Goal: Navigation & Orientation: Go to known website

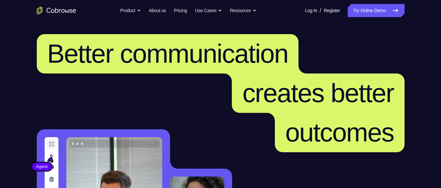
click at [377, 18] on nav "Go back Powerful, Flexible and Trustworthy. Avoid all extra friction for both A…" at bounding box center [220, 10] width 441 height 21
click at [378, 14] on link "Try Online Demo" at bounding box center [376, 10] width 56 height 13
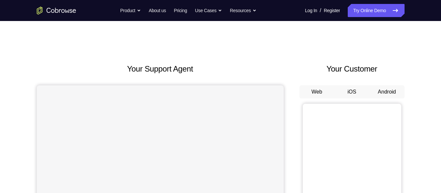
click at [388, 94] on button "Android" at bounding box center [386, 91] width 35 height 13
click at [381, 90] on button "Android" at bounding box center [386, 91] width 35 height 13
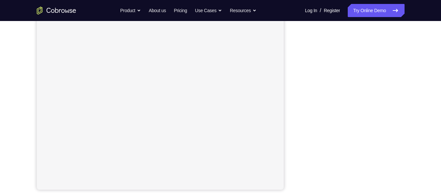
scroll to position [99, 0]
